Goal: Transaction & Acquisition: Purchase product/service

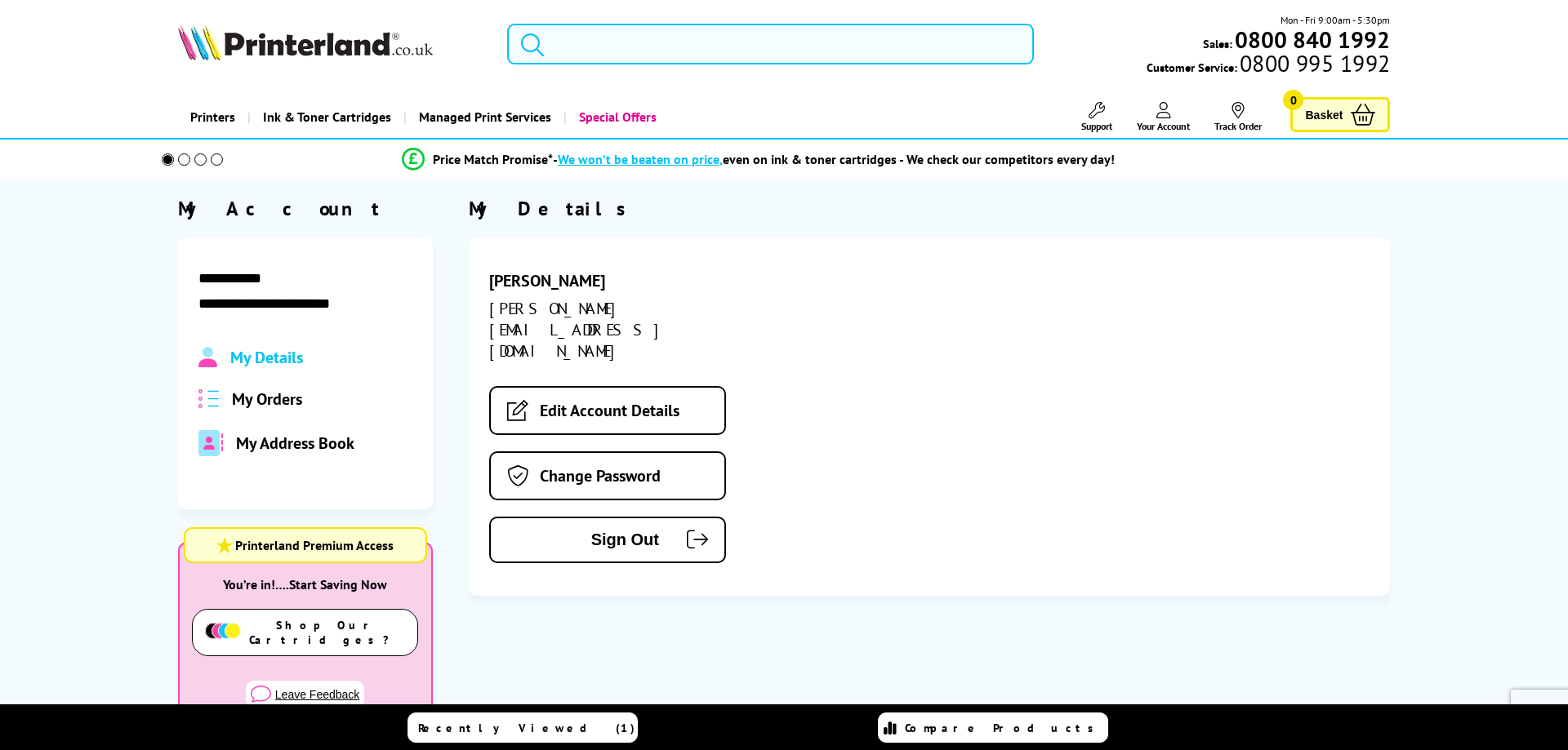
drag, startPoint x: 0, startPoint y: 0, endPoint x: 658, endPoint y: 41, distance: 659.3
click at [658, 41] on input "search" at bounding box center [770, 44] width 527 height 41
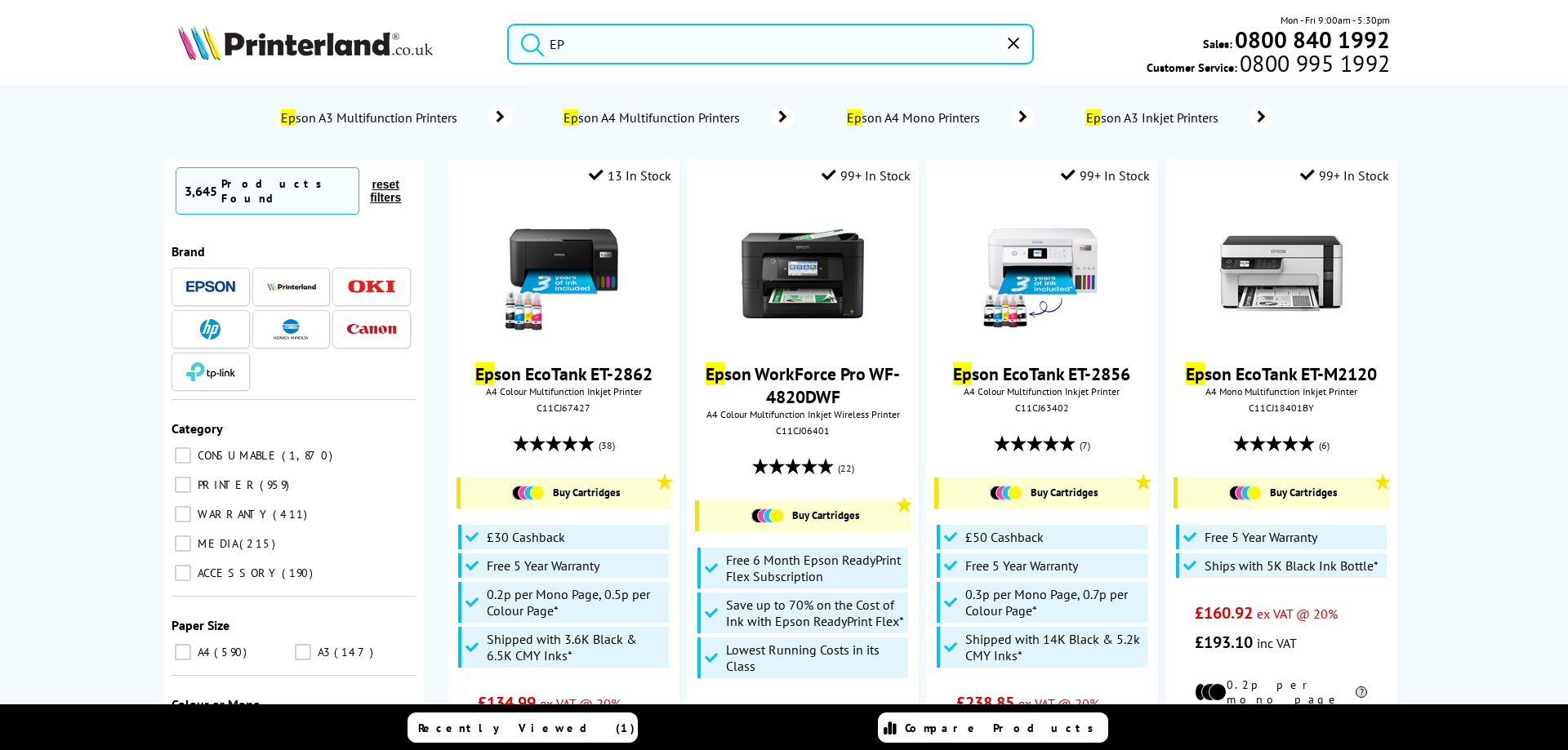
type input "E"
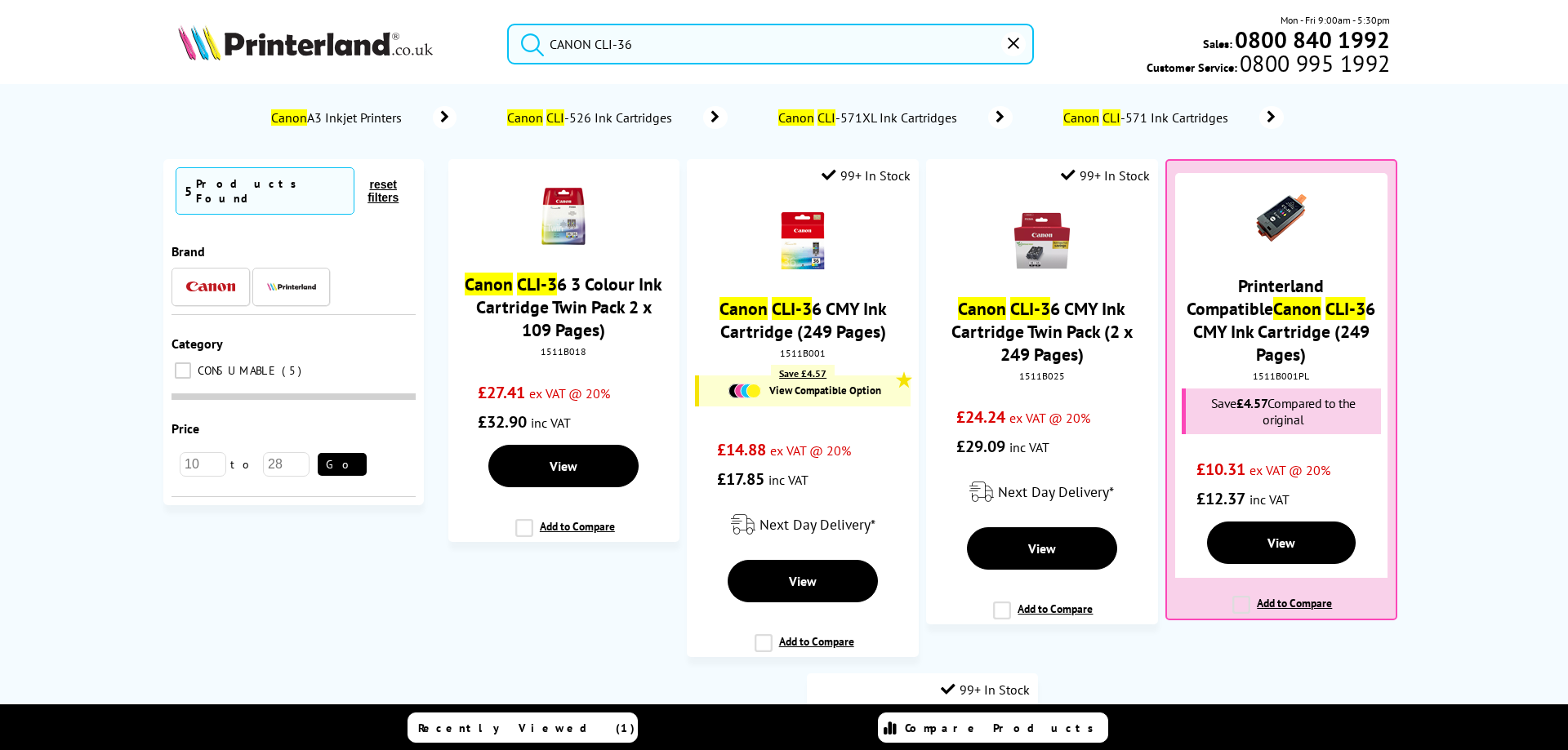
type input "CANON CLI-36"
click at [508, 24] on button "submit" at bounding box center [529, 41] width 41 height 36
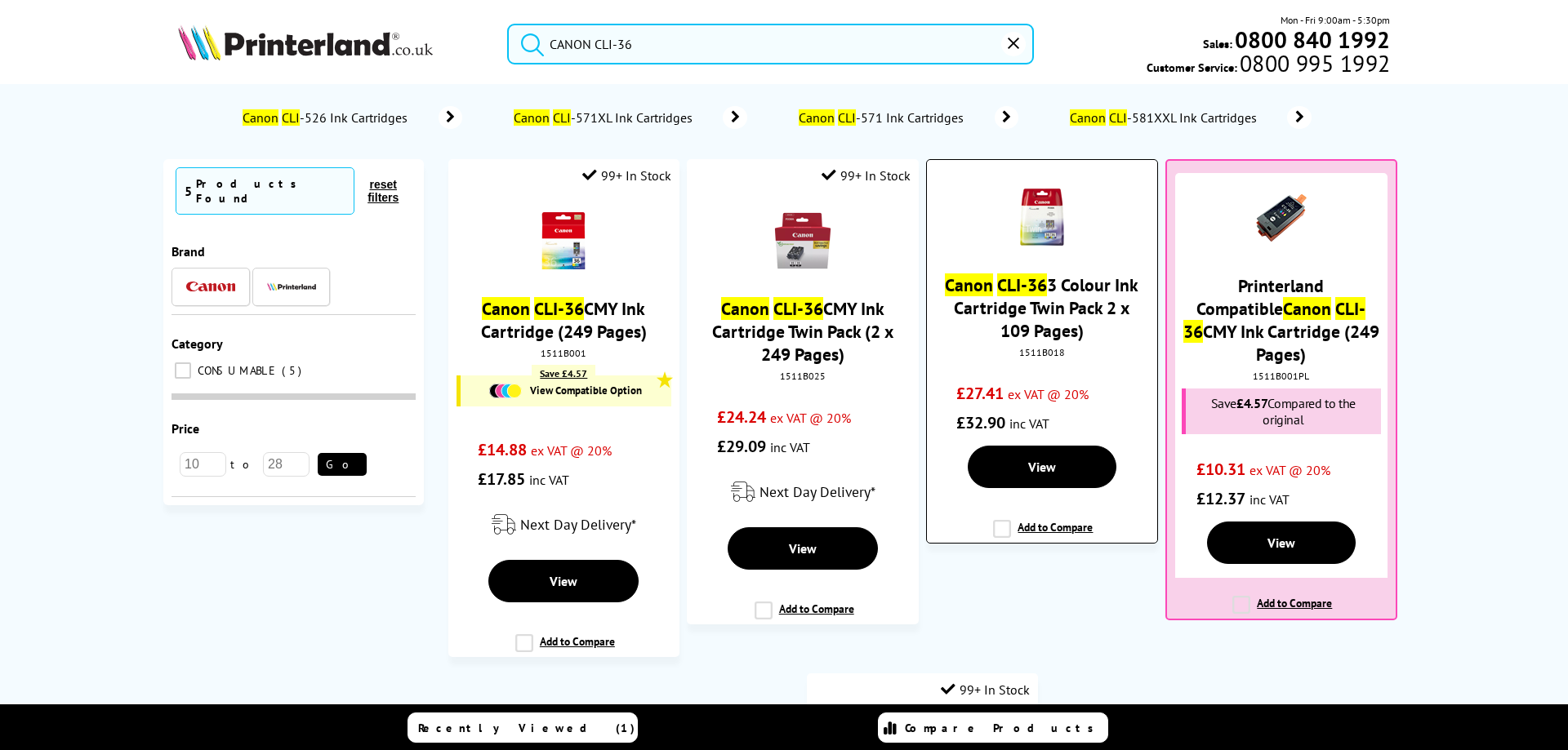
click at [1047, 311] on link "Canon CLI-36 3 Colour Ink Cartridge Twin Pack 2 x 109 Pages)" at bounding box center [1041, 308] width 193 height 69
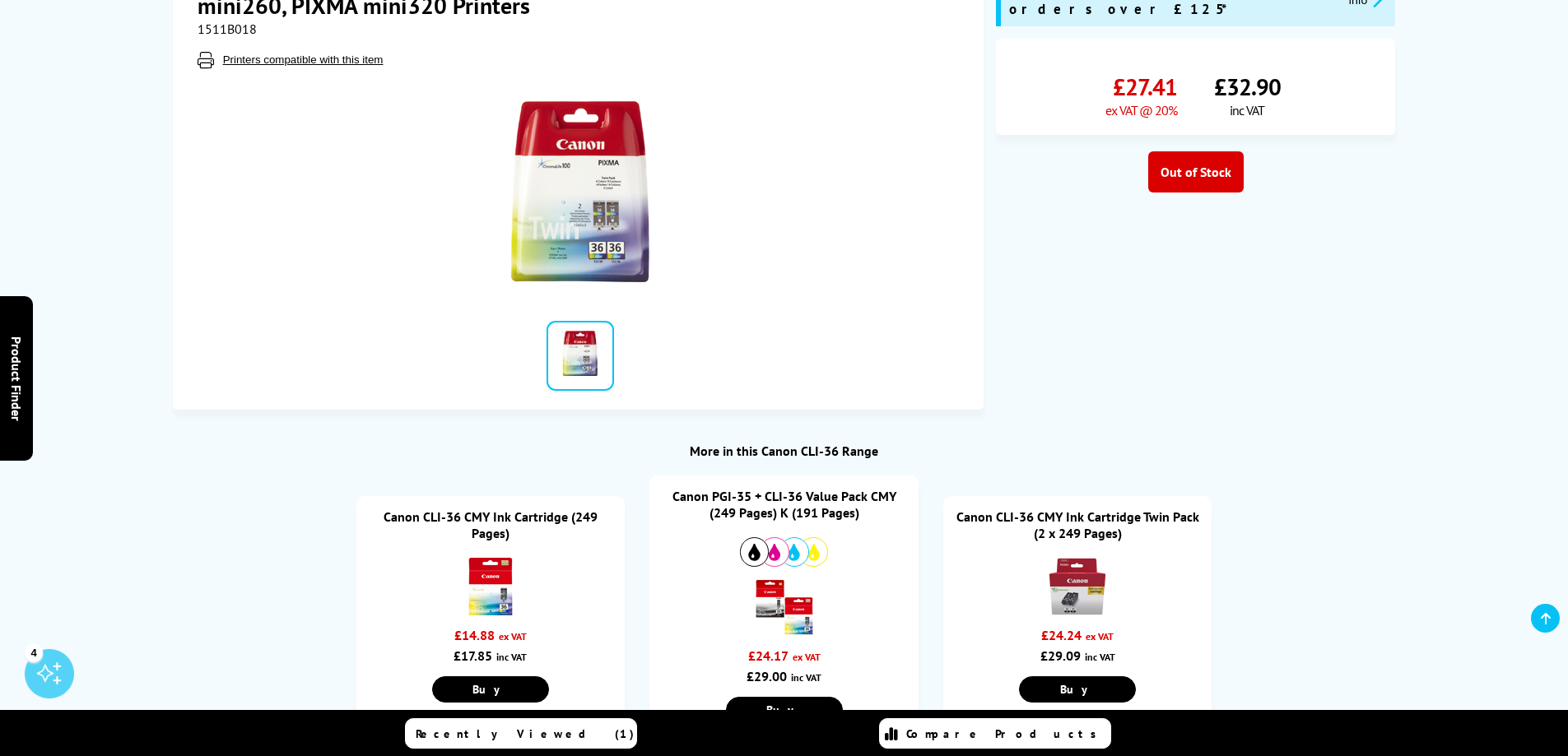
scroll to position [329, 0]
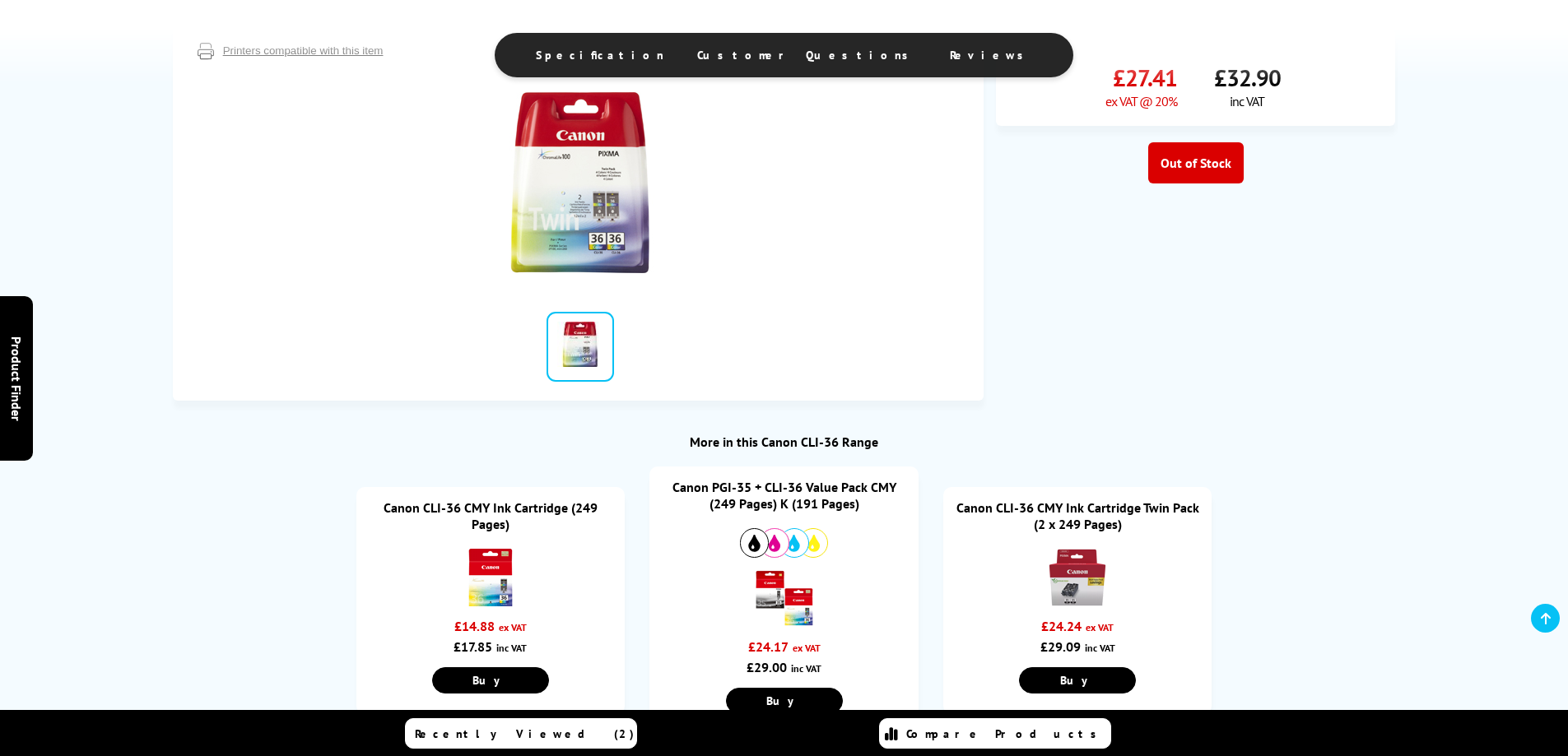
scroll to position [494, 0]
